Goal: Transaction & Acquisition: Purchase product/service

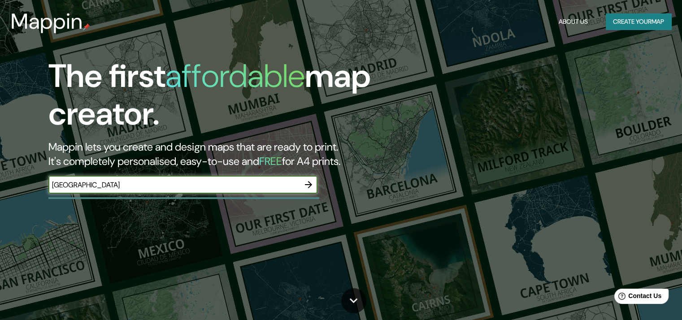
type input "[GEOGRAPHIC_DATA]"
click at [391, 187] on div "The first affordable map creator. [PERSON_NAME] lets you create and design maps…" at bounding box center [218, 129] width 409 height 145
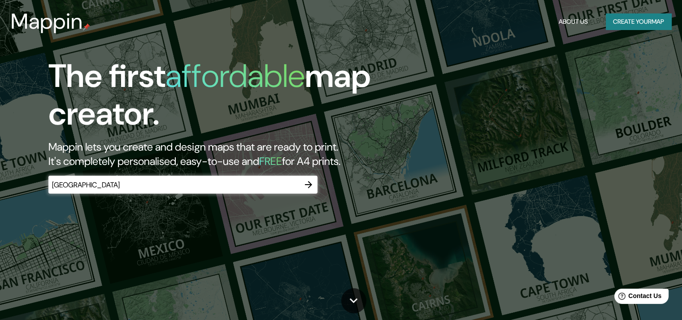
click at [312, 187] on icon "button" at bounding box center [308, 184] width 11 height 11
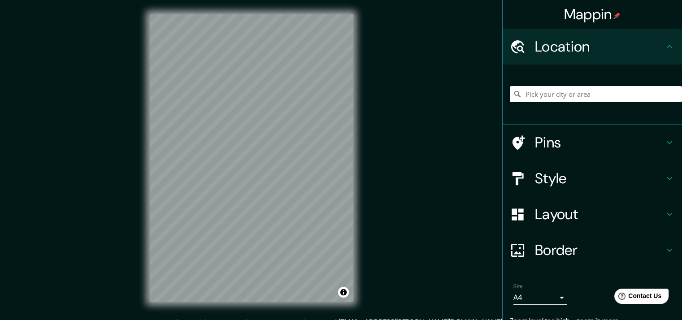
click at [433, 206] on div "[PERSON_NAME] Location Pins Style Layout Border Choose a border. Hint : you can…" at bounding box center [341, 165] width 682 height 331
drag, startPoint x: 217, startPoint y: 188, endPoint x: 229, endPoint y: 187, distance: 11.7
click at [229, 187] on div at bounding box center [232, 185] width 7 height 7
click at [544, 134] on h4 "Pins" at bounding box center [599, 143] width 129 height 18
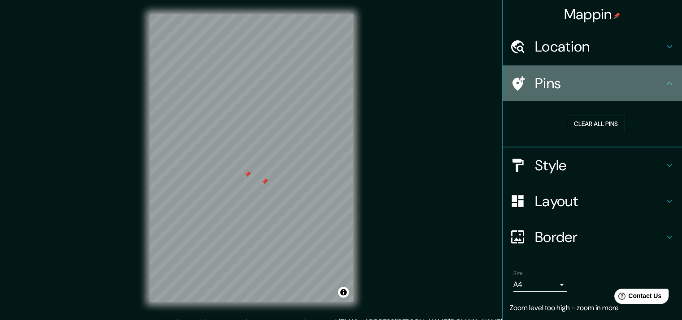
click at [582, 97] on div "Pins" at bounding box center [591, 83] width 179 height 36
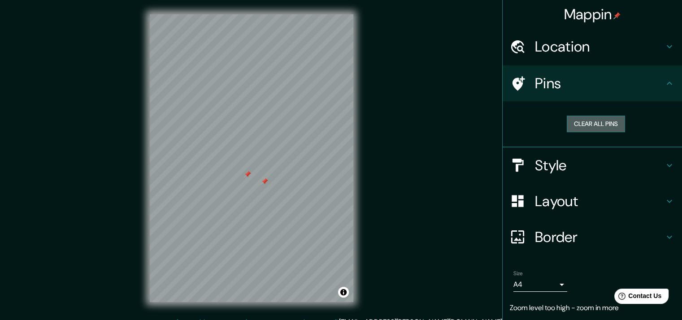
click at [588, 119] on button "Clear all pins" at bounding box center [595, 124] width 58 height 17
click at [601, 162] on h4 "Style" at bounding box center [599, 165] width 129 height 18
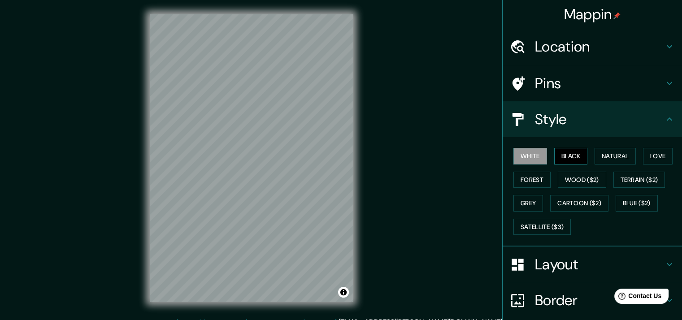
click at [566, 156] on button "Black" at bounding box center [571, 156] width 34 height 17
click at [597, 151] on button "Natural" at bounding box center [614, 156] width 41 height 17
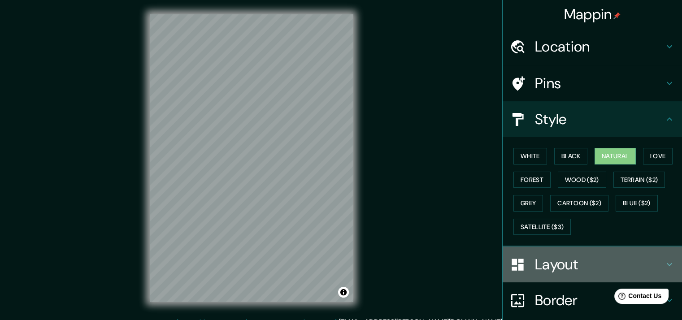
click at [548, 263] on h4 "Layout" at bounding box center [599, 264] width 129 height 18
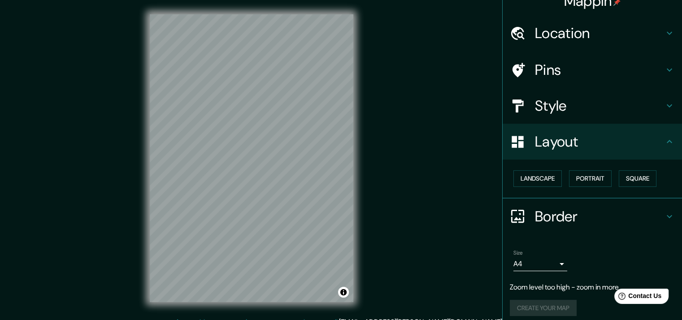
scroll to position [14, 0]
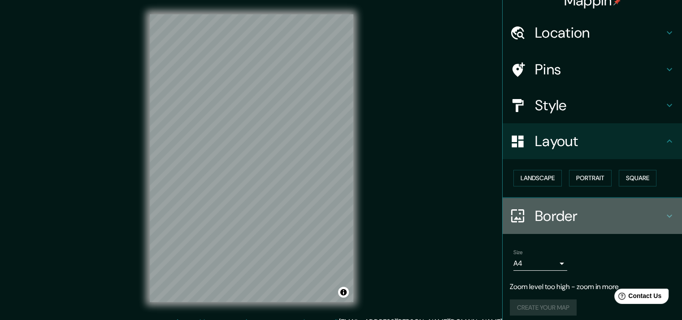
click at [548, 216] on h4 "Border" at bounding box center [599, 216] width 129 height 18
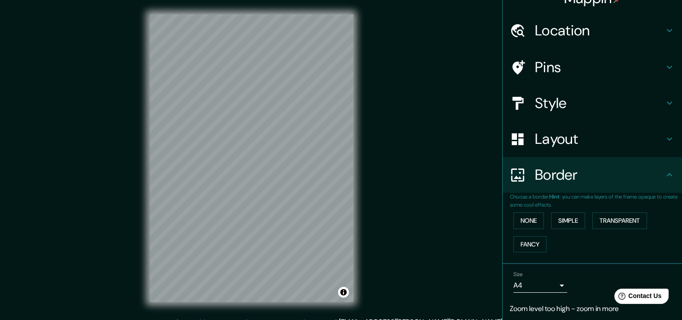
scroll to position [15, 0]
click at [551, 221] on button "Simple" at bounding box center [568, 221] width 34 height 17
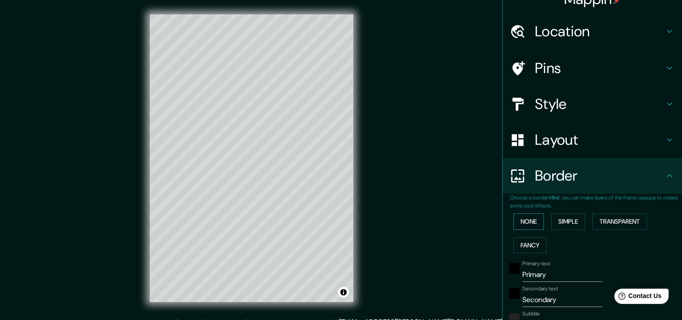
click at [531, 220] on button "None" at bounding box center [528, 221] width 30 height 17
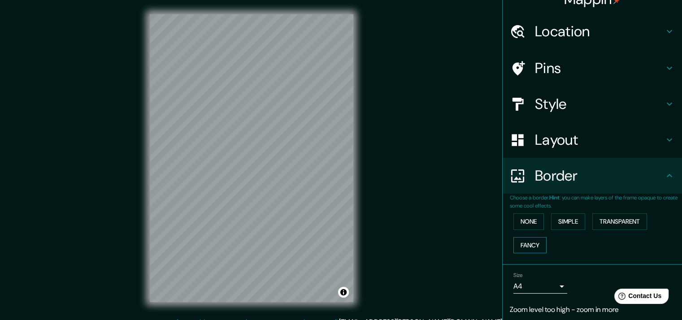
click at [528, 239] on button "Fancy" at bounding box center [529, 245] width 33 height 17
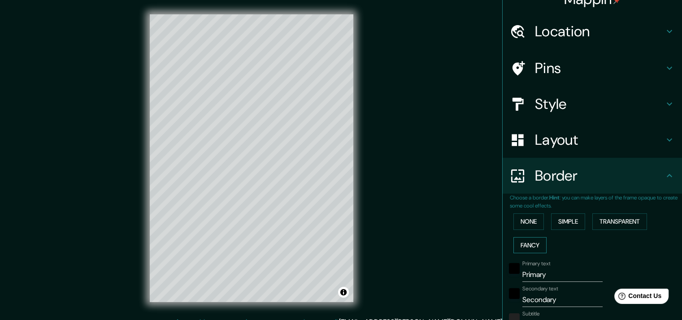
click at [528, 238] on button "Fancy" at bounding box center [529, 245] width 33 height 17
type input "182"
type input "36"
type input "18"
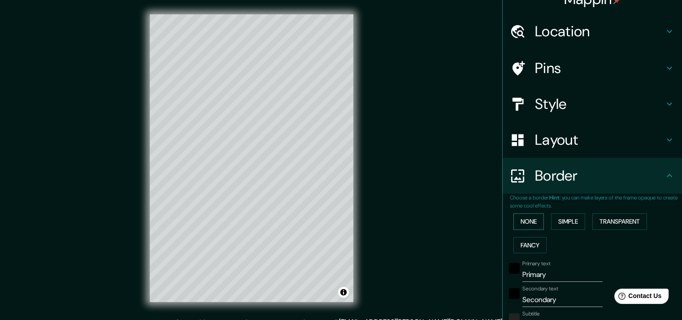
click at [530, 217] on button "None" at bounding box center [528, 221] width 30 height 17
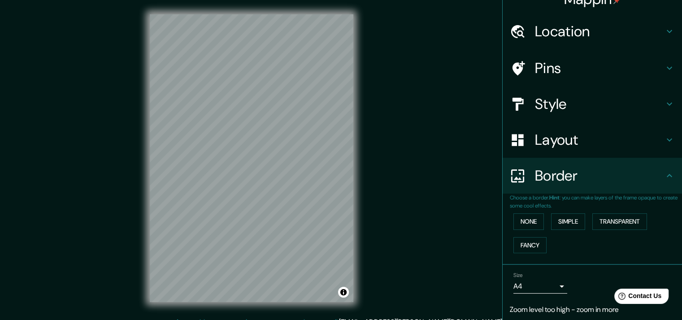
scroll to position [0, 0]
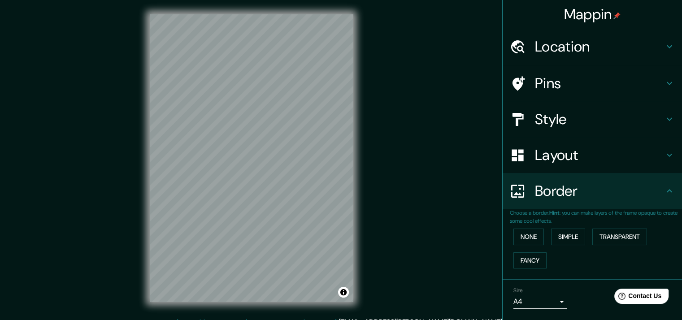
click at [521, 40] on div at bounding box center [522, 47] width 25 height 16
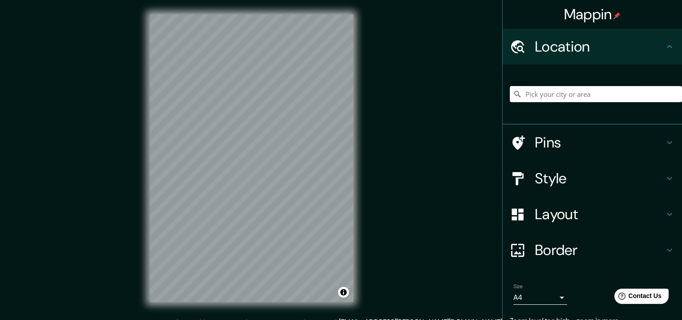
click at [556, 94] on input "Pick your city or area" at bounding box center [596, 94] width 172 height 16
click at [129, 142] on div "[PERSON_NAME] Location Pins Style Layout Border Choose a border. Hint : you can…" at bounding box center [341, 165] width 682 height 331
click at [590, 88] on input "Pick your city or area" at bounding box center [596, 94] width 172 height 16
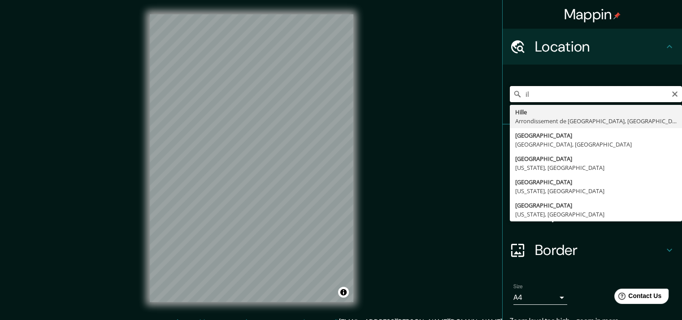
type input "i"
